Goal: Entertainment & Leisure: Consume media (video, audio)

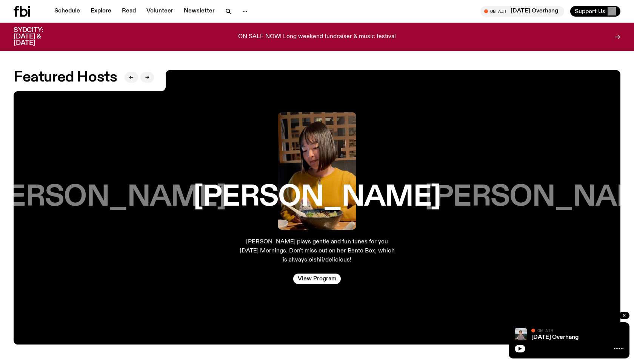
scroll to position [1293, 0]
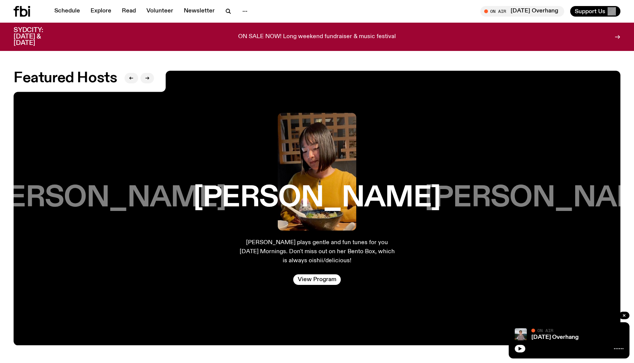
click at [499, 200] on h3 "[PERSON_NAME]" at bounding box center [547, 198] width 247 height 29
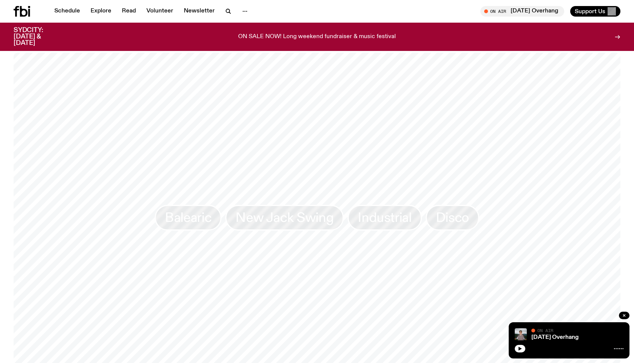
scroll to position [0, 0]
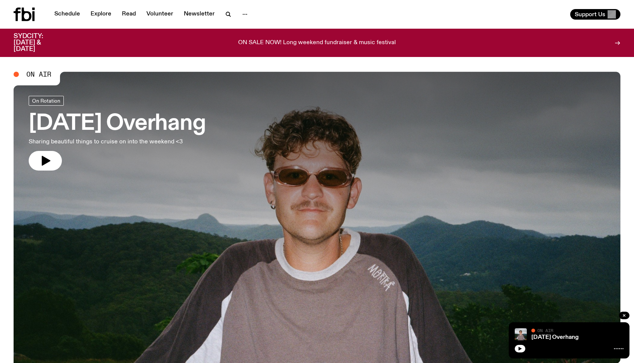
click at [164, 122] on h3 "[DATE] Overhang" at bounding box center [117, 123] width 177 height 21
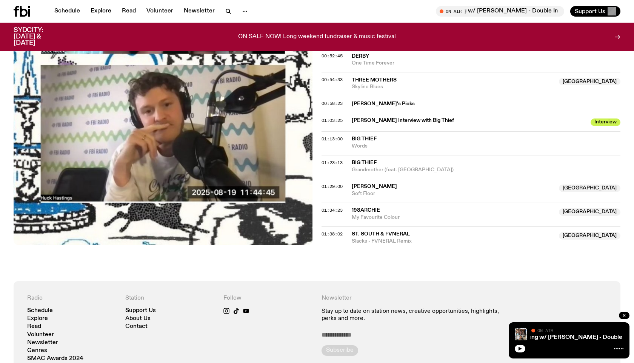
scroll to position [195, 0]
